Goal: Find specific page/section: Find specific page/section

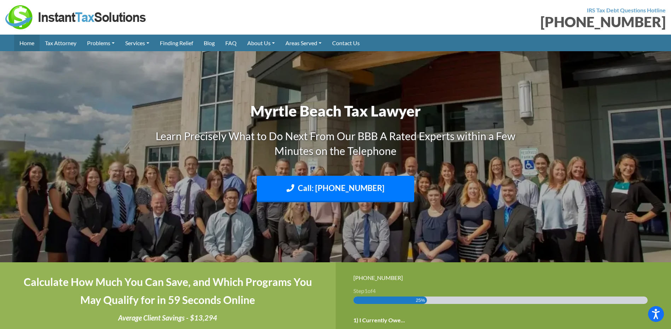
click at [23, 41] on link "Home" at bounding box center [26, 43] width 25 height 17
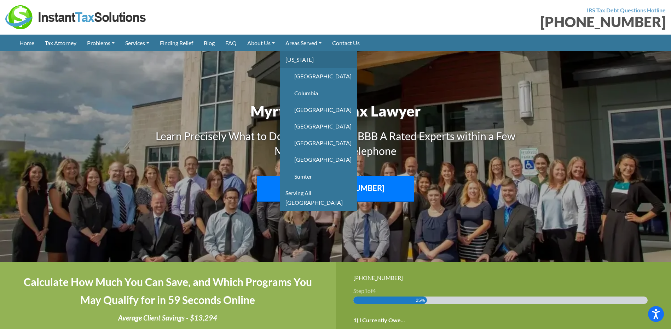
click at [304, 60] on link "[US_STATE]" at bounding box center [318, 59] width 77 height 17
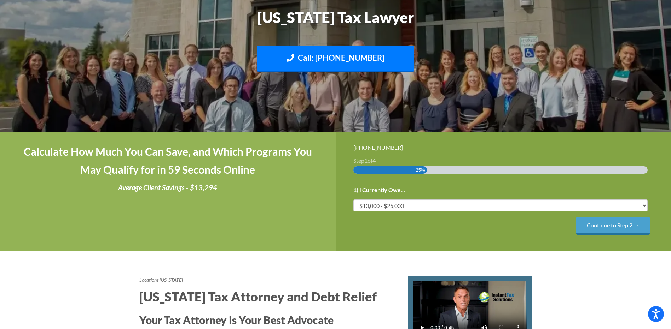
scroll to position [106, 0]
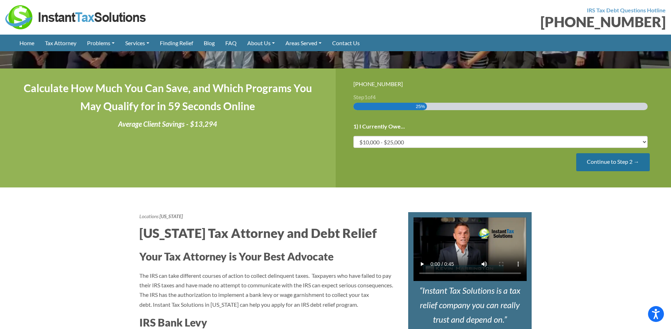
click at [601, 164] on input "Continue to Step 2 →" at bounding box center [613, 162] width 74 height 18
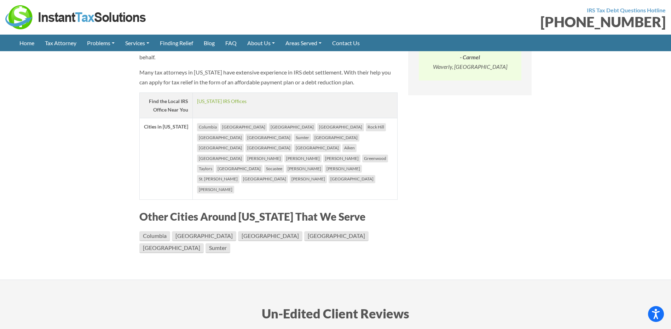
scroll to position [707, 0]
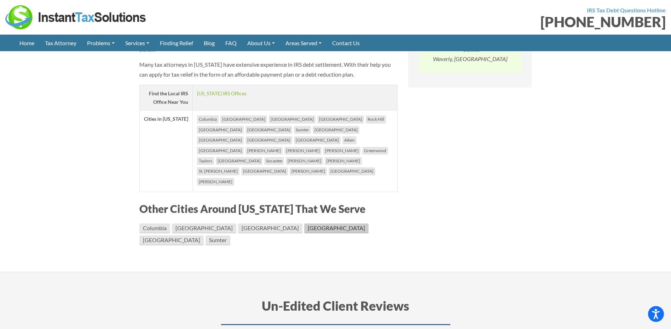
click at [304, 224] on link "[GEOGRAPHIC_DATA]" at bounding box center [336, 229] width 64 height 10
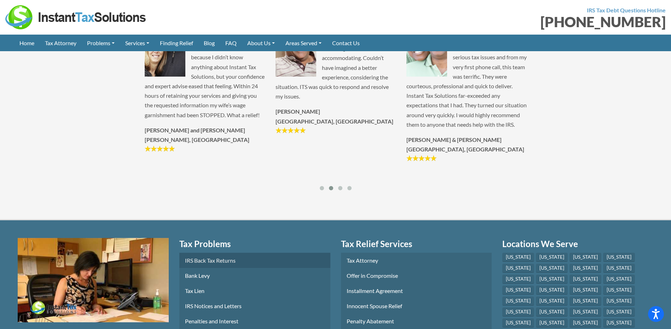
scroll to position [1661, 0]
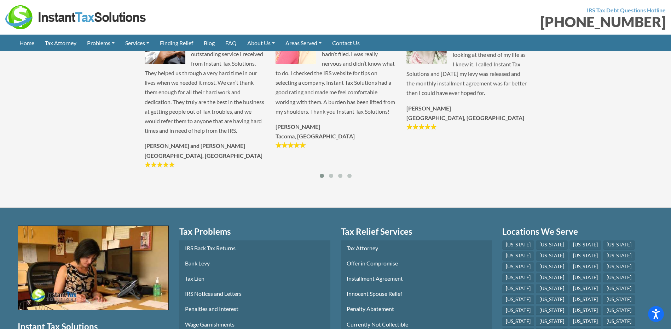
click at [96, 226] on button "Play Youtube video" at bounding box center [93, 268] width 151 height 85
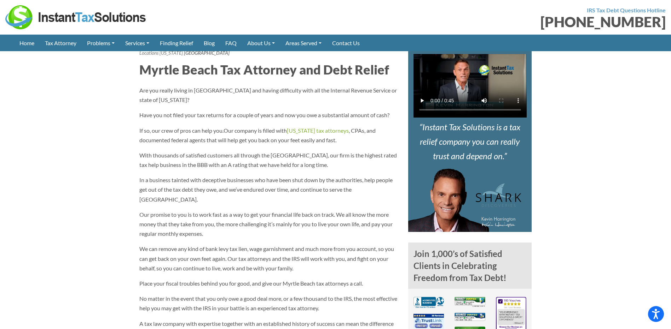
scroll to position [212, 0]
